Goal: Task Accomplishment & Management: Complete application form

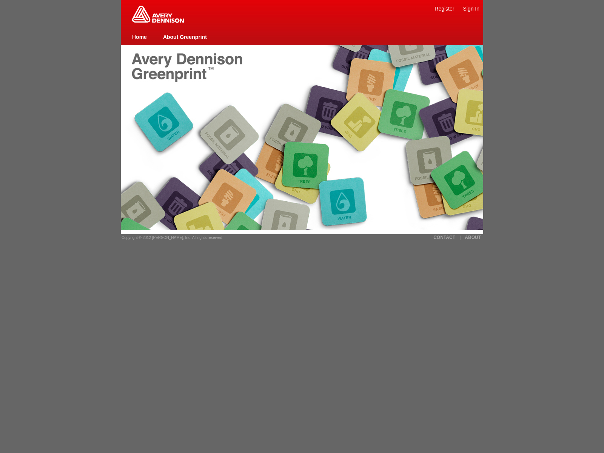
click at [445, 8] on link "Register" at bounding box center [445, 9] width 20 height 6
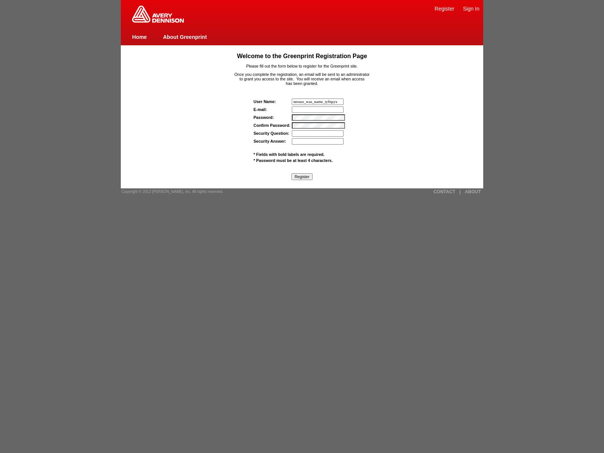
type input "nessus_was_name_tyfnpyxn"
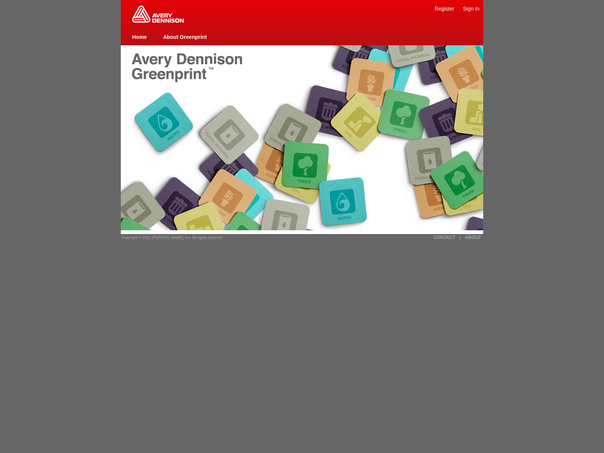
click at [445, 8] on link "Register" at bounding box center [445, 9] width 20 height 6
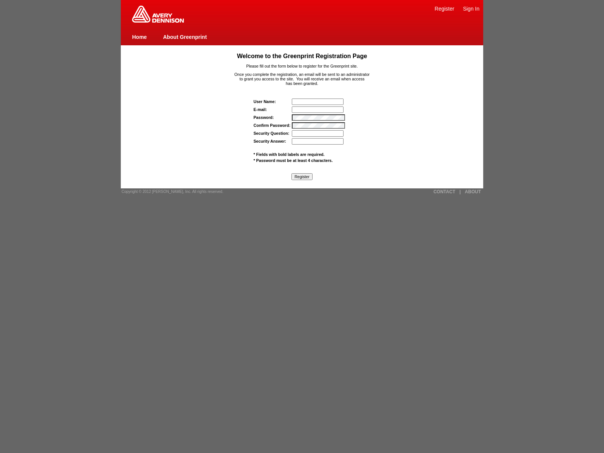
click at [293, 160] on span "* Password must be at least 4 characters." at bounding box center [293, 160] width 79 height 5
